Goal: Task Accomplishment & Management: Manage account settings

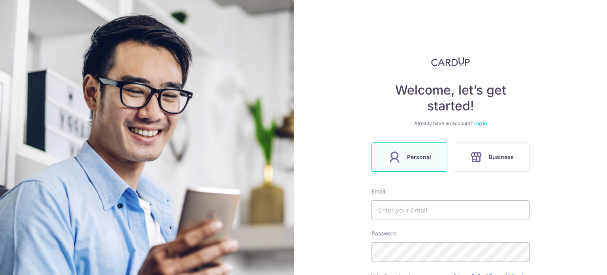
click at [482, 124] on link "Log in" at bounding box center [479, 123] width 13 height 6
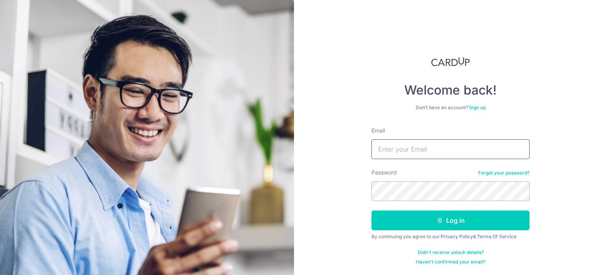
click at [430, 152] on input "Email" at bounding box center [450, 149] width 158 height 20
type input "[EMAIL_ADDRESS][DOMAIN_NAME]"
click at [371, 210] on button "Log in" at bounding box center [450, 220] width 158 height 20
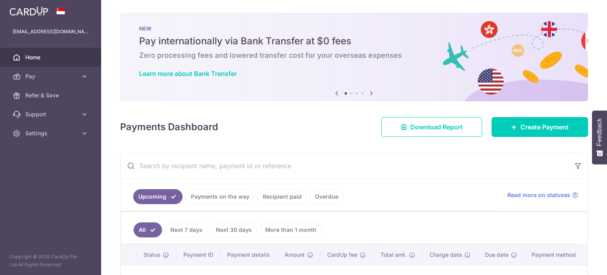
scroll to position [110, 0]
